Goal: Information Seeking & Learning: Learn about a topic

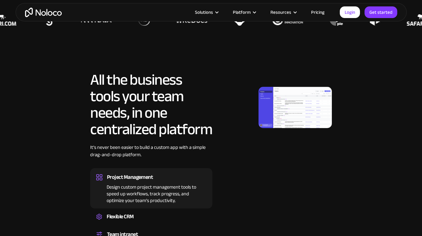
scroll to position [307, 0]
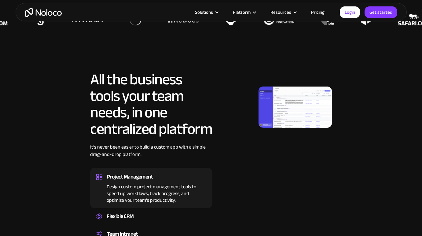
click at [299, 113] on img at bounding box center [294, 106] width 73 height 41
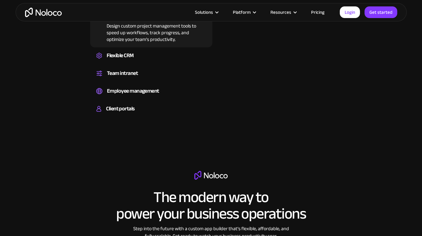
scroll to position [408, 0]
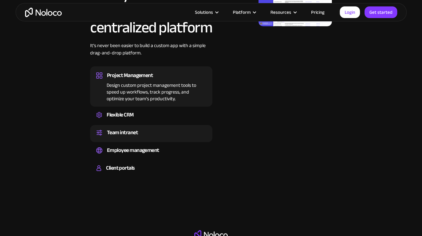
click at [144, 130] on div "Team intranet" at bounding box center [151, 132] width 110 height 9
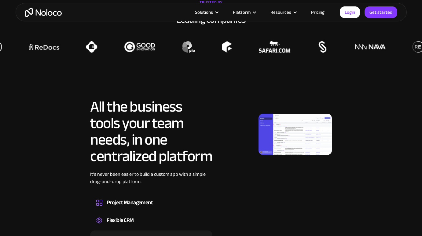
scroll to position [272, 0]
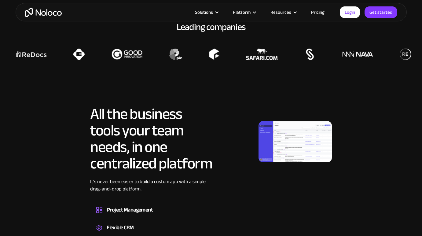
click at [303, 136] on img at bounding box center [294, 141] width 73 height 41
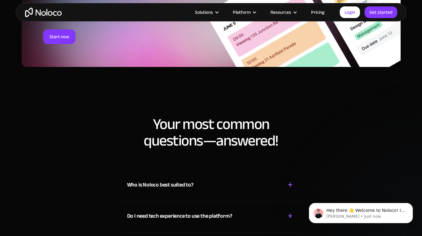
scroll to position [2851, 0]
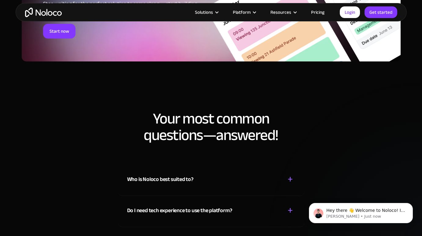
click at [318, 10] on link "Pricing" at bounding box center [317, 12] width 29 height 8
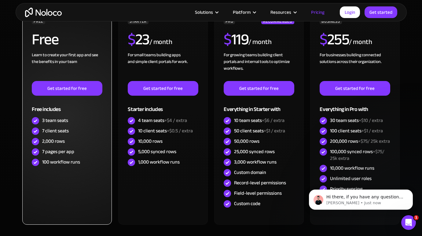
scroll to position [186, 0]
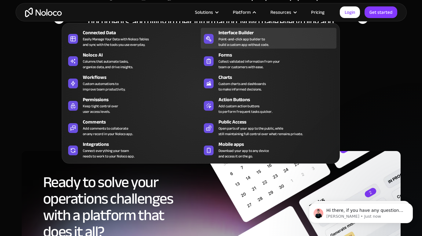
click at [242, 35] on div "Interface Builder" at bounding box center [278, 32] width 121 height 7
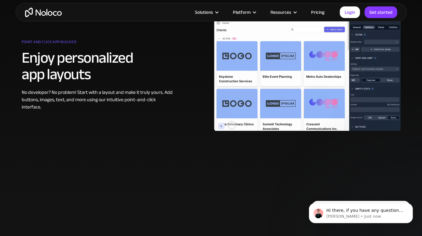
scroll to position [353, 0]
